Goal: Use online tool/utility: Utilize a website feature to perform a specific function

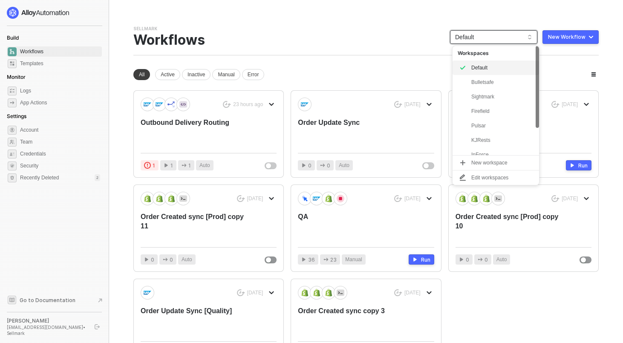
click at [503, 40] on span "Default" at bounding box center [493, 37] width 77 height 13
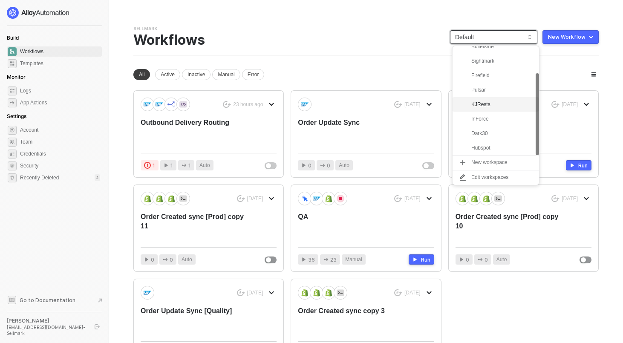
click at [490, 105] on div "KJRests" at bounding box center [502, 104] width 63 height 10
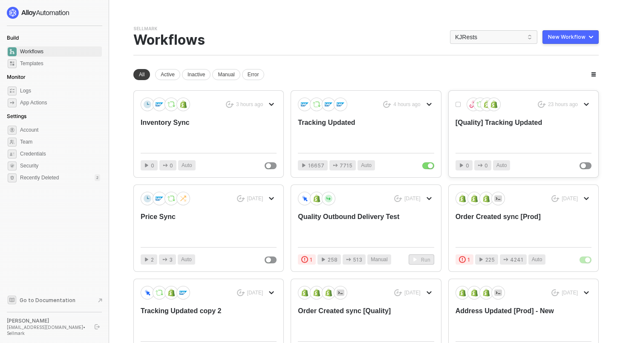
click at [495, 126] on div "[Quality] Tracking Updated" at bounding box center [509, 132] width 109 height 28
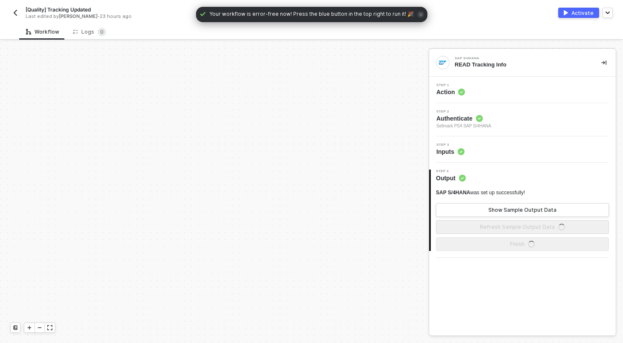
scroll to position [245, 0]
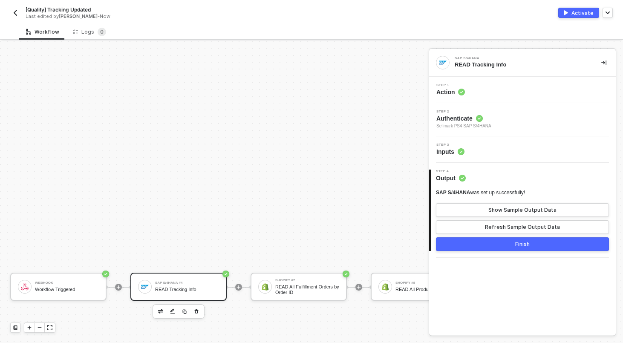
click at [15, 11] on img "button" at bounding box center [15, 12] width 7 height 7
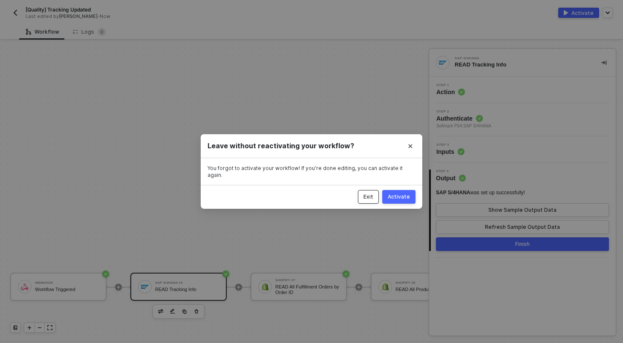
click at [373, 193] on div "Exit" at bounding box center [368, 196] width 10 height 7
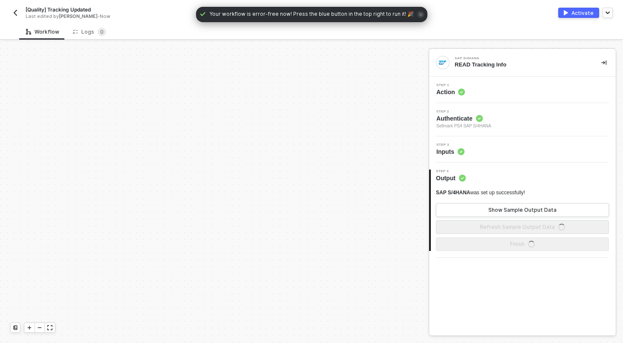
scroll to position [245, 0]
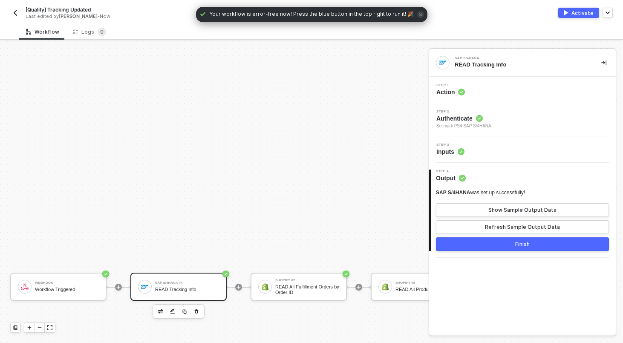
click at [18, 10] on img "button" at bounding box center [15, 12] width 7 height 7
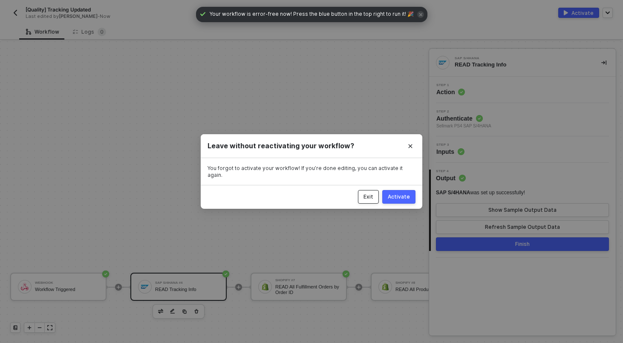
click at [373, 193] on div "Exit" at bounding box center [368, 196] width 10 height 7
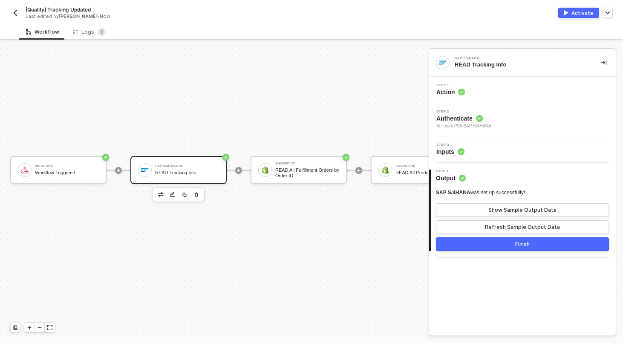
scroll to position [363, 0]
click at [72, 165] on div "Webhook" at bounding box center [66, 164] width 64 height 3
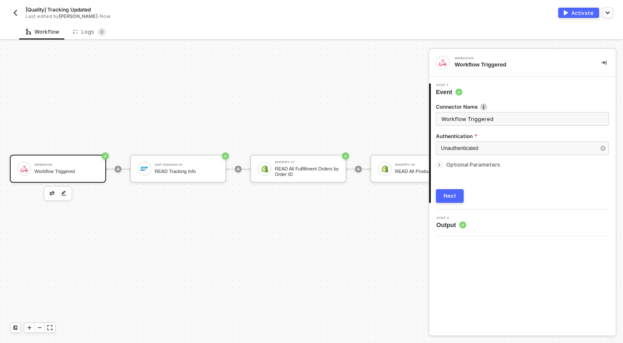
click at [51, 192] on img "button" at bounding box center [51, 193] width 5 height 4
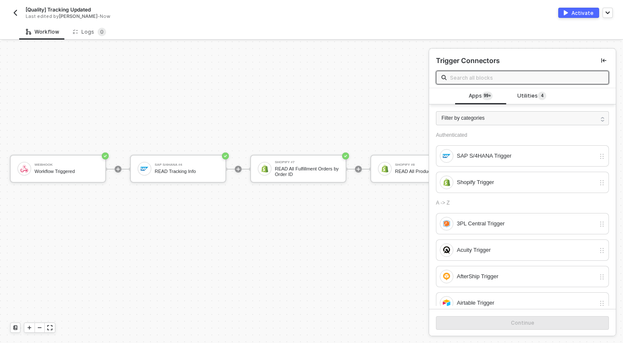
click at [493, 72] on span at bounding box center [522, 78] width 173 height 14
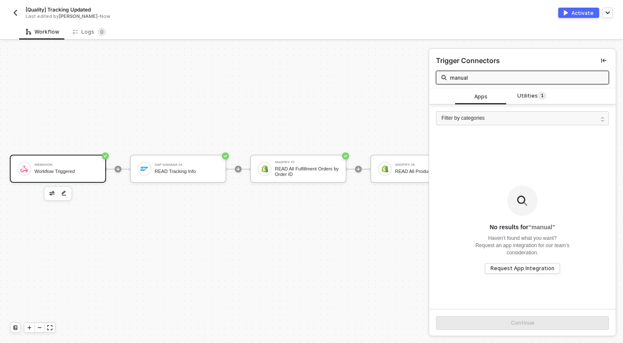
type input "manual"
click at [60, 175] on div "Webhook Workflow Triggered" at bounding box center [66, 169] width 64 height 16
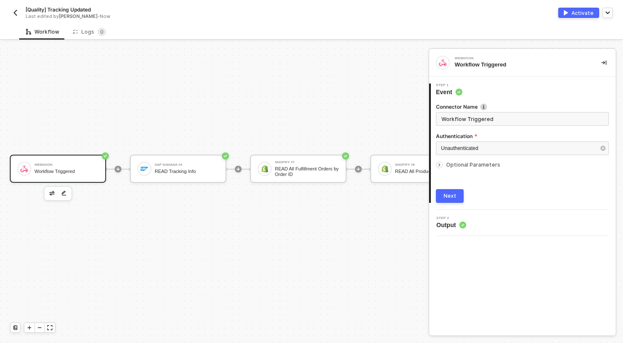
click at [497, 112] on input "Workflow Triggered" at bounding box center [522, 119] width 173 height 14
click at [50, 195] on img "button" at bounding box center [51, 193] width 5 height 4
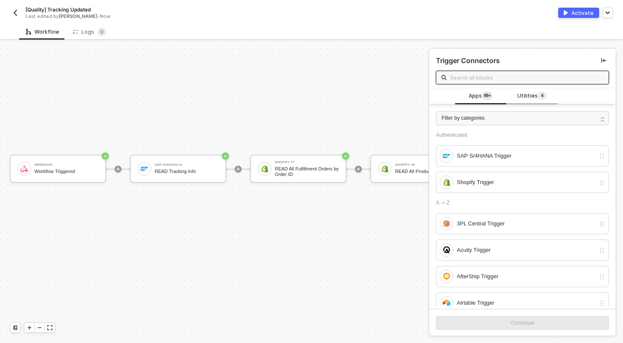
click at [543, 92] on span "4" at bounding box center [542, 95] width 3 height 7
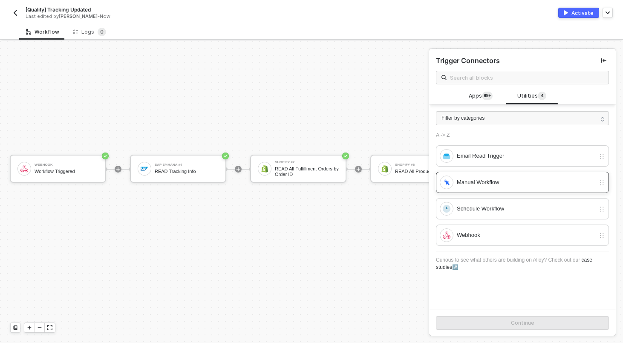
click at [493, 184] on div "Manual Workflow" at bounding box center [526, 182] width 138 height 9
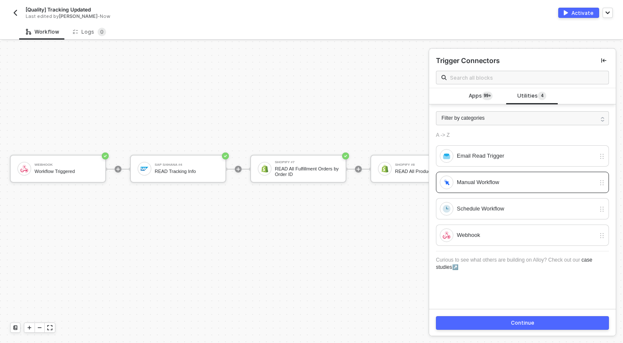
click at [506, 319] on button "Continue" at bounding box center [522, 323] width 173 height 14
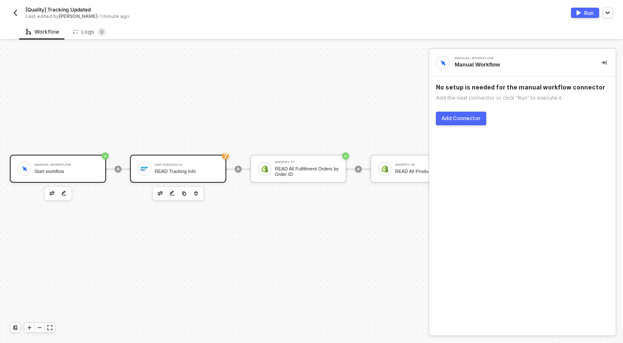
click at [163, 158] on div "SAP S/4HANA #4 READ Tracking Info" at bounding box center [178, 169] width 96 height 28
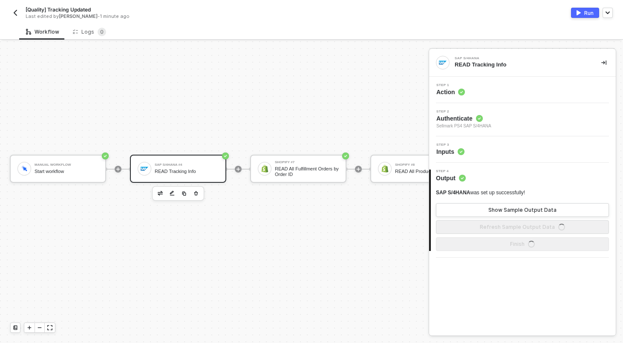
click at [471, 150] on div "Step 3 Inputs" at bounding box center [523, 149] width 184 height 13
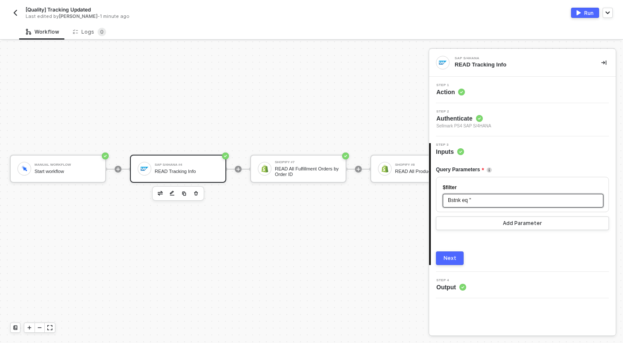
click at [471, 202] on span "'" at bounding box center [470, 200] width 1 height 6
click at [494, 93] on div "Step 1 Action" at bounding box center [523, 89] width 184 height 13
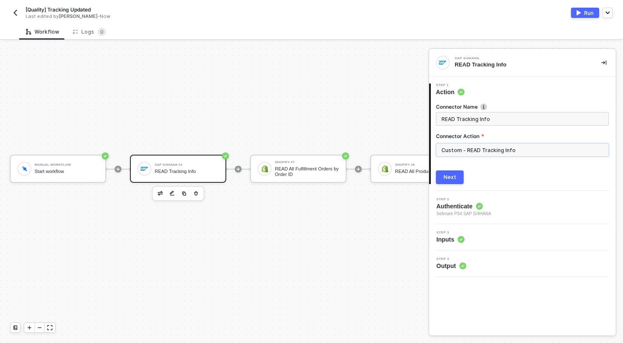
click at [514, 153] on input "Custom - READ Tracking Info" at bounding box center [522, 150] width 173 height 14
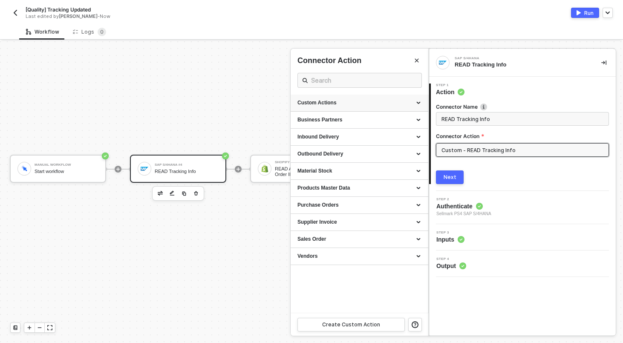
click at [421, 103] on div "Custom Actions" at bounding box center [359, 103] width 138 height 17
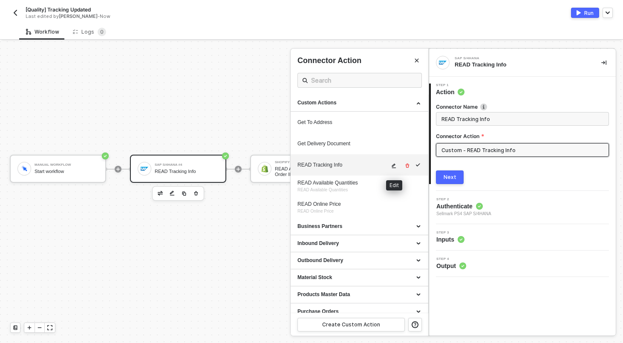
click at [390, 164] on button "button" at bounding box center [394, 166] width 10 height 10
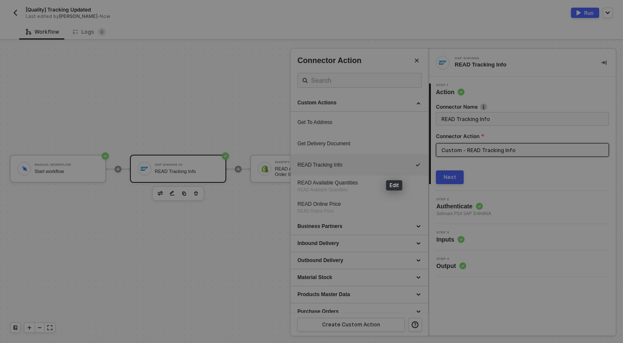
scroll to position [69, 0]
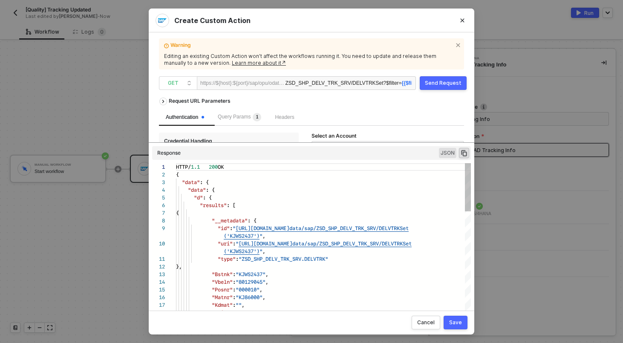
drag, startPoint x: 290, startPoint y: 224, endPoint x: 294, endPoint y: 165, distance: 58.9
click at [294, 165] on div "Request URL Parameters Authentication Query Params 1 Headers Credential Handlin…" at bounding box center [311, 198] width 305 height 210
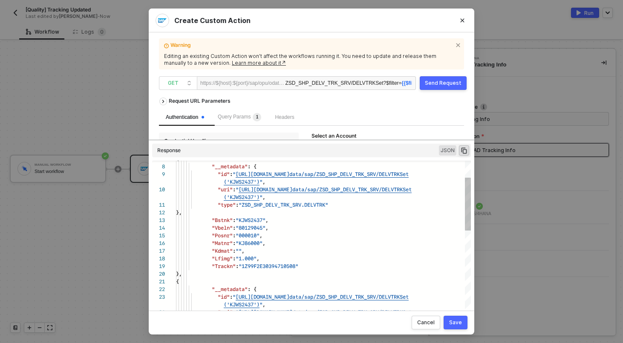
type textarea ""uri": "https://sellmarksap.sc1.hec.ondemand.com/sap/opu/odata/sap/ZSD_SHP_DELV…"
click at [258, 218] on div "7 8 9 10 11 12 13 14 15 16 17 18 19 20 21 22 23 24 { "__metadata" : { "id" : " …" at bounding box center [311, 241] width 319 height 160
click at [462, 20] on icon "Close" at bounding box center [462, 21] width 4 height 4
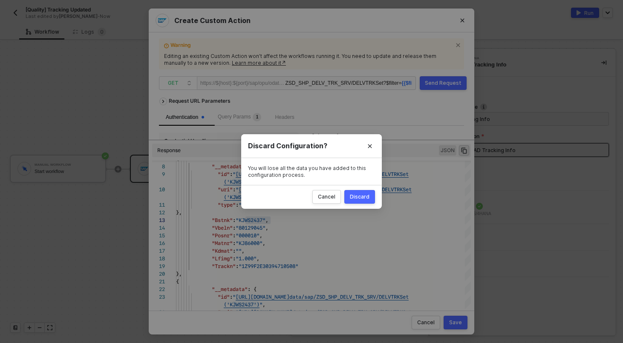
click at [359, 195] on div "Discard" at bounding box center [360, 196] width 20 height 7
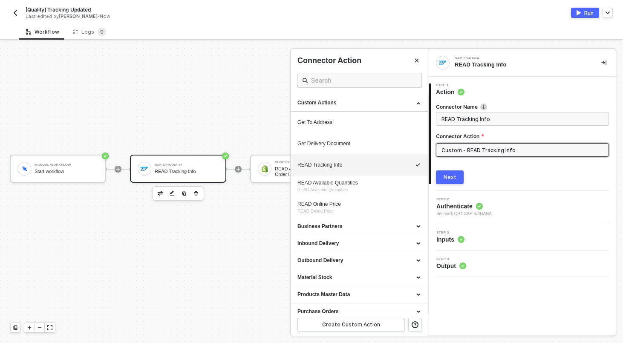
click at [482, 236] on div "Step 3 Inputs" at bounding box center [523, 237] width 184 height 13
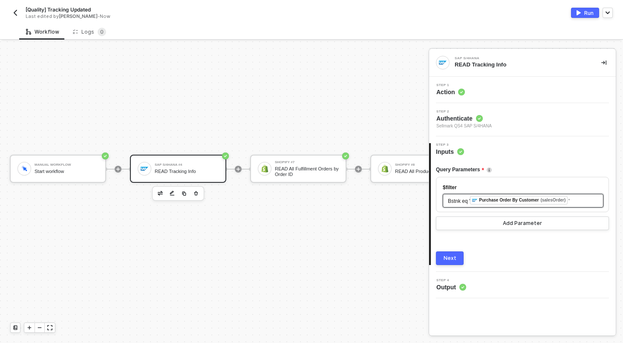
click at [543, 204] on div "Purchase Order By Customer (salesOrder)" at bounding box center [519, 200] width 98 height 9
click at [46, 161] on div "Manual Workflow Start workflow" at bounding box center [66, 169] width 64 height 16
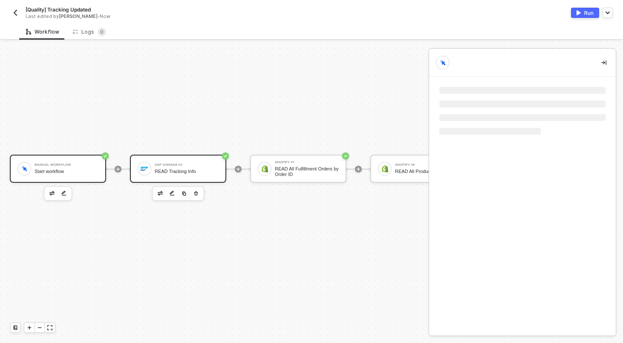
click at [179, 164] on div "SAP S/4HANA #4" at bounding box center [187, 164] width 64 height 3
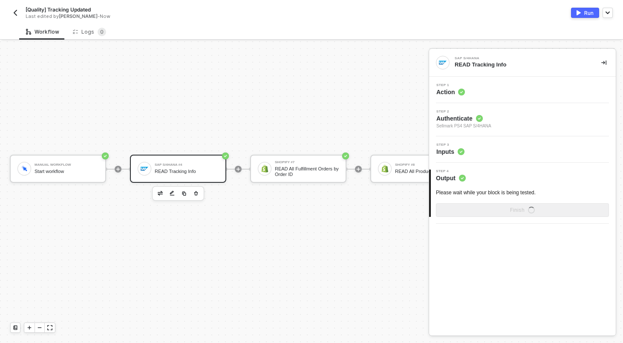
click at [520, 152] on div "Step 3 Inputs" at bounding box center [523, 149] width 184 height 13
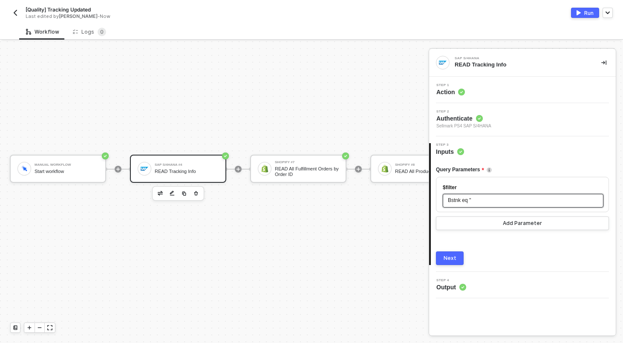
click at [471, 201] on span "'" at bounding box center [470, 200] width 1 height 6
click at [445, 258] on div "Next" at bounding box center [449, 258] width 13 height 7
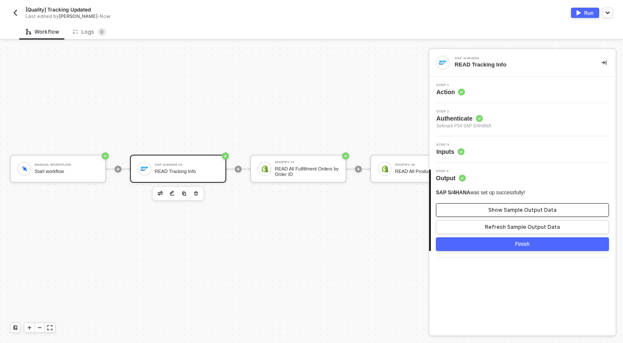
click at [475, 212] on button "Show Sample Output Data" at bounding box center [522, 210] width 173 height 14
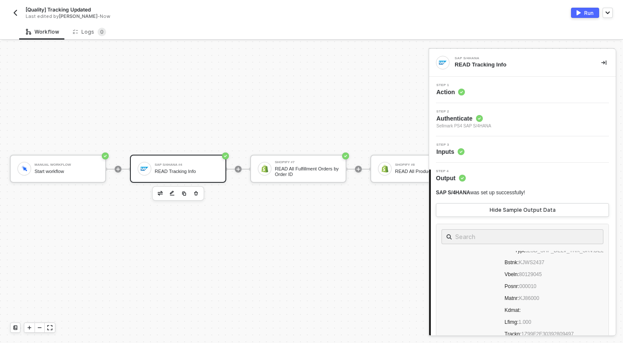
scroll to position [298, 0]
click at [491, 124] on span "Sellmark PS4 SAP S/4HANA" at bounding box center [463, 126] width 55 height 7
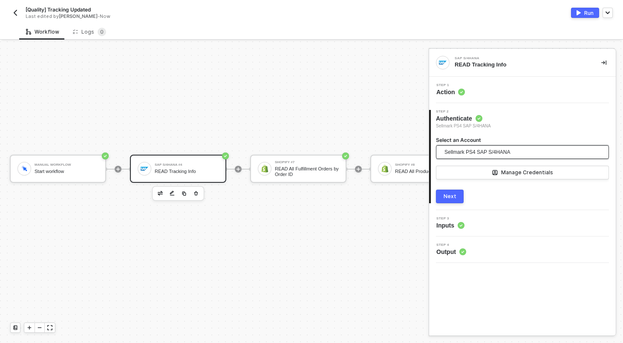
click at [491, 152] on span "Sellmark PS4 SAP S/4HANA" at bounding box center [477, 152] width 66 height 13
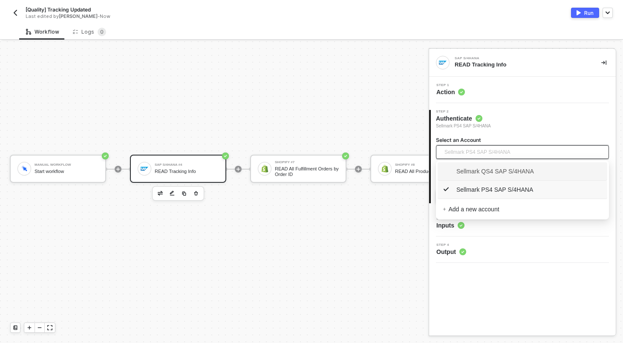
click at [487, 170] on span "Sellmark QS4 SAP S/4HANA" at bounding box center [487, 171] width 91 height 9
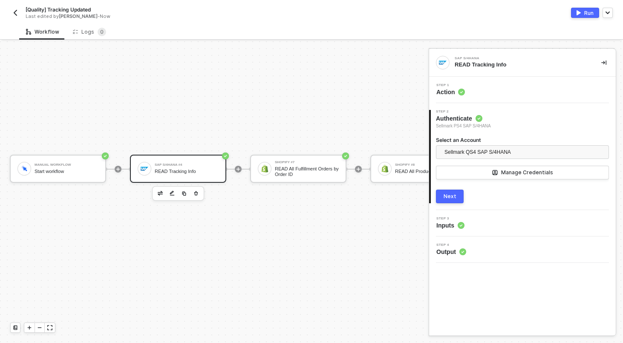
click at [456, 190] on button "Next" at bounding box center [450, 197] width 28 height 14
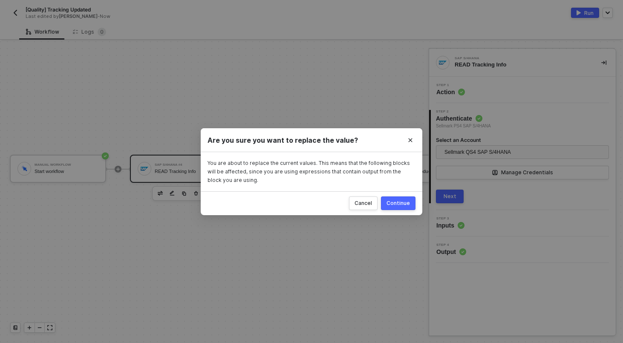
click at [401, 204] on div "Continue" at bounding box center [397, 203] width 23 height 7
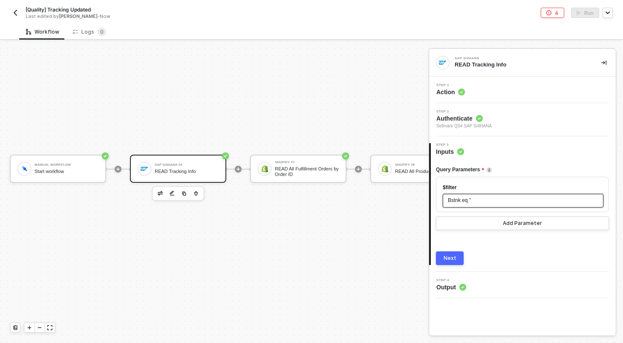
click at [471, 201] on span "'" at bounding box center [470, 200] width 1 height 6
click at [455, 259] on div "Next" at bounding box center [449, 258] width 13 height 7
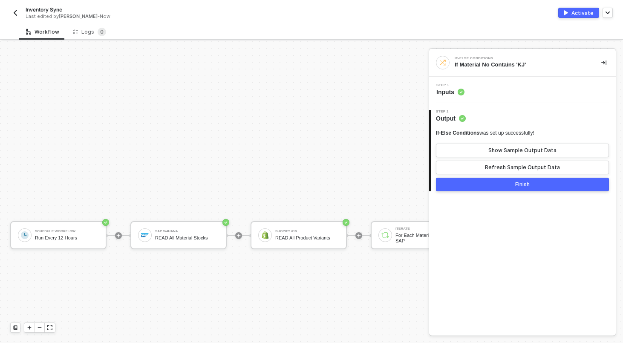
scroll to position [405, 0]
click at [18, 8] on button "button" at bounding box center [15, 13] width 10 height 10
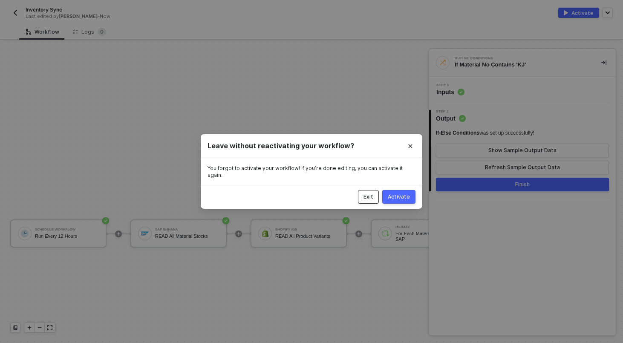
click at [365, 190] on button "Exit" at bounding box center [368, 197] width 21 height 14
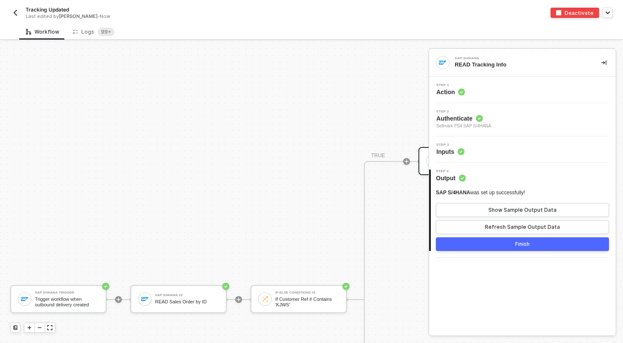
scroll to position [346, 0]
